Goal: Check status: Check status

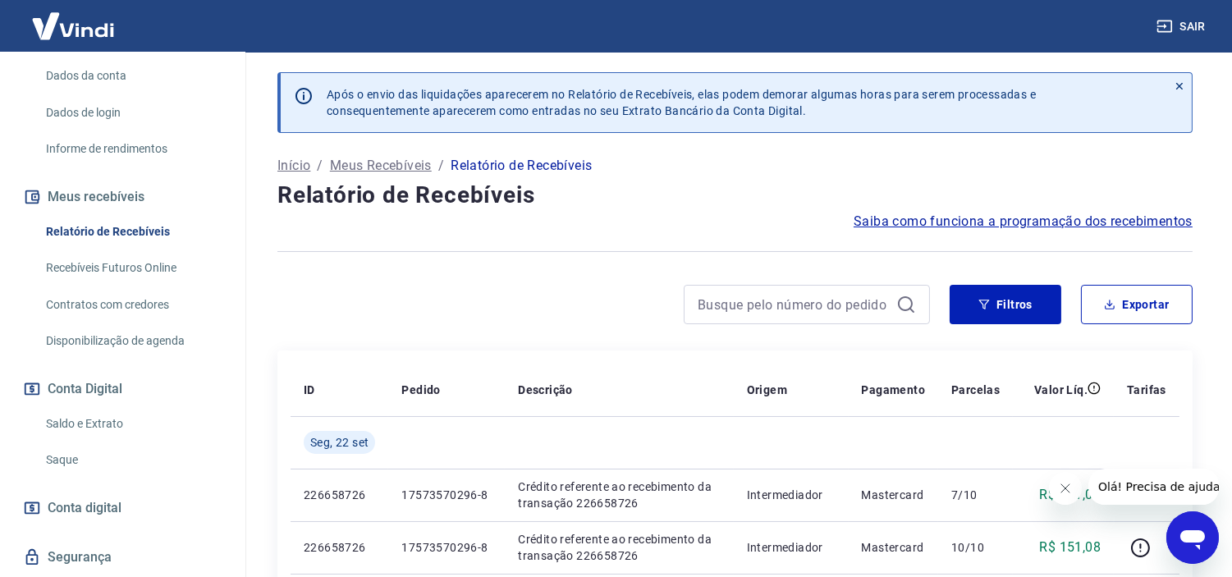
scroll to position [273, 0]
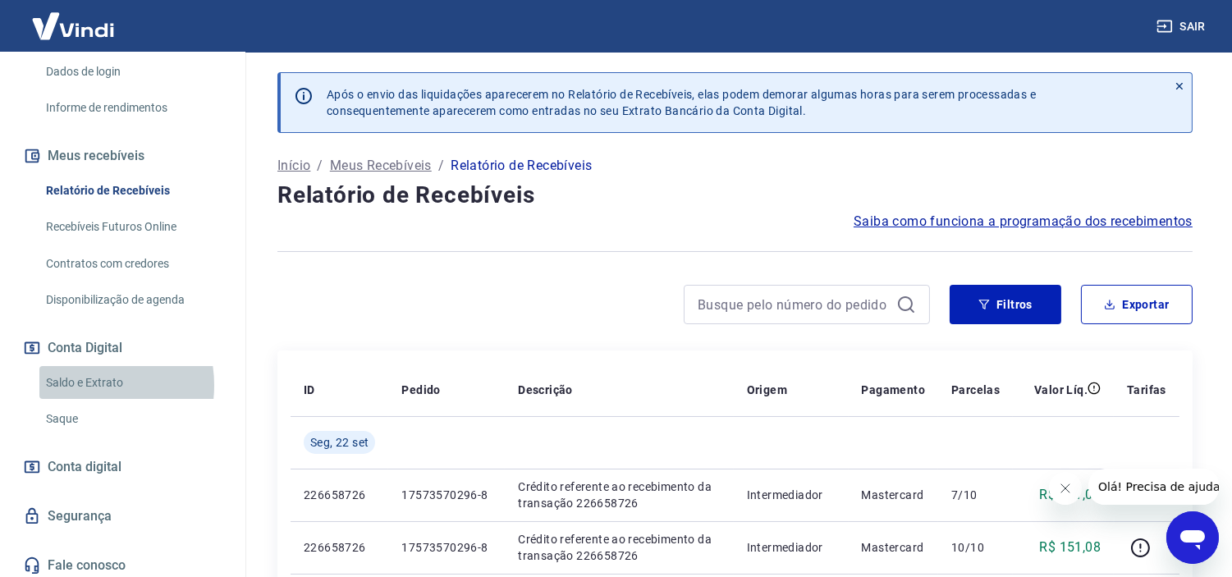
click at [75, 400] on link "Saldo e Extrato" at bounding box center [132, 383] width 186 height 34
